Goal: Task Accomplishment & Management: Manage account settings

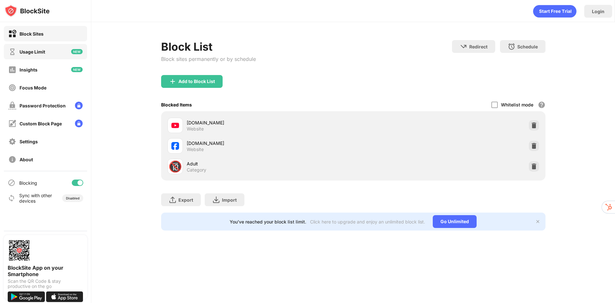
click at [42, 55] on div "Usage Limit" at bounding box center [26, 52] width 37 height 8
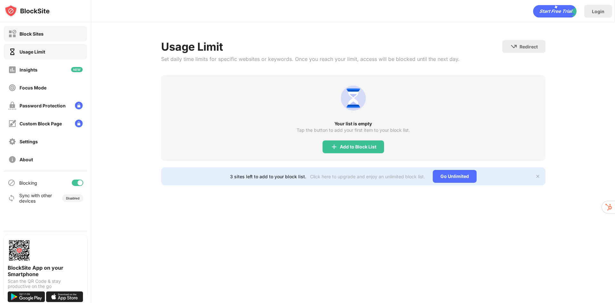
click at [40, 34] on div "Block Sites" at bounding box center [32, 33] width 24 height 5
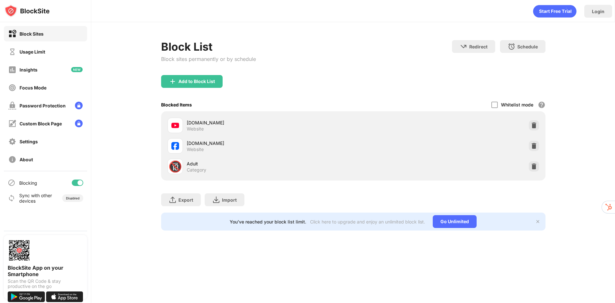
click at [79, 182] on div at bounding box center [80, 182] width 5 height 5
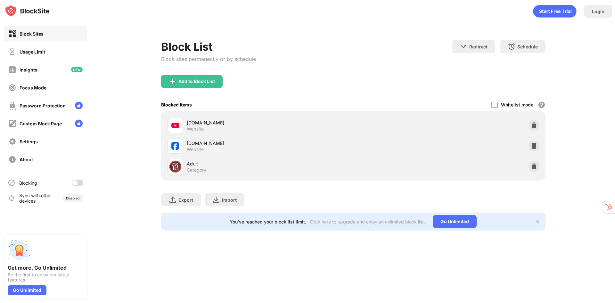
click at [78, 184] on div at bounding box center [78, 183] width 12 height 6
